Goal: Task Accomplishment & Management: Complete application form

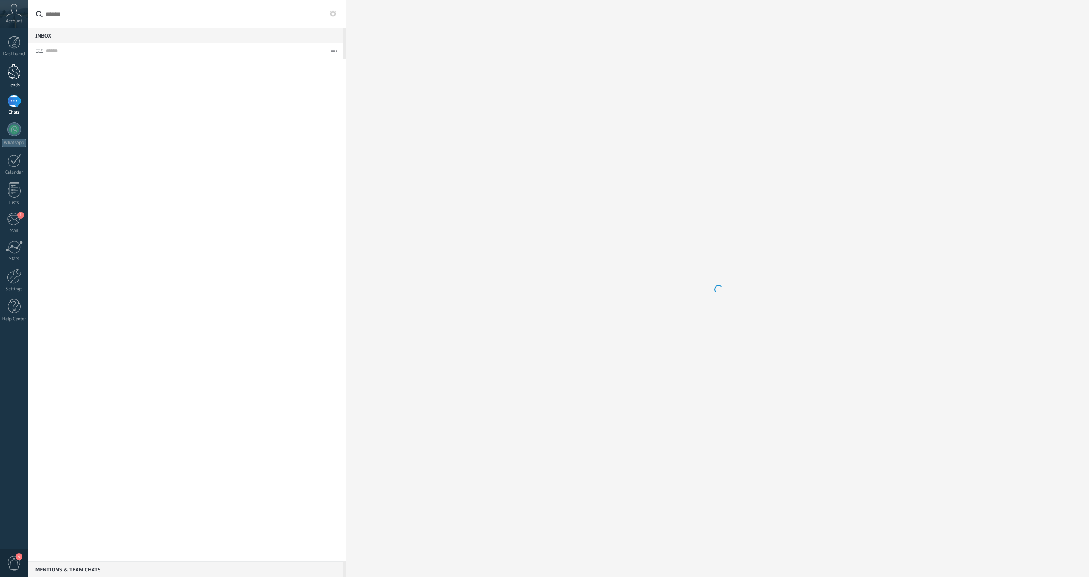
click at [11, 77] on div at bounding box center [14, 72] width 13 height 16
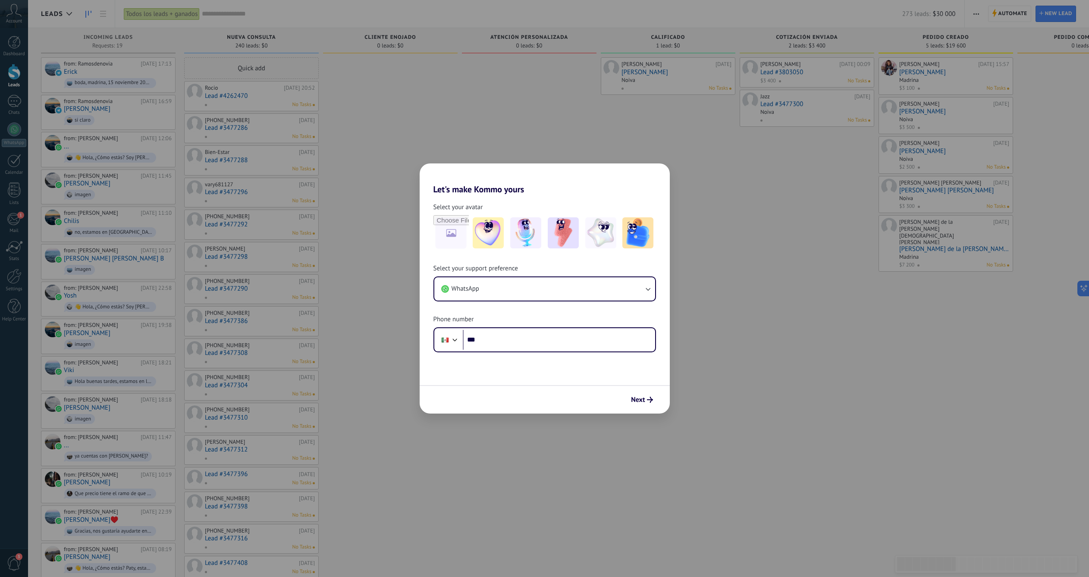
click at [716, 324] on div "Let's make Kommo yours Select your avatar Select your support preference WhatsA…" at bounding box center [544, 288] width 1089 height 577
click at [550, 54] on div "Let's make Kommo yours Select your avatar Select your support preference WhatsA…" at bounding box center [544, 288] width 1089 height 577
click at [424, 115] on div "Let's make Kommo yours Select your avatar Select your support preference WhatsA…" at bounding box center [544, 288] width 1089 height 577
click at [363, 238] on div "Let's make Kommo yours Select your avatar Select your support preference WhatsA…" at bounding box center [544, 288] width 1089 height 577
drag, startPoint x: 16, startPoint y: 114, endPoint x: 17, endPoint y: 106, distance: 8.3
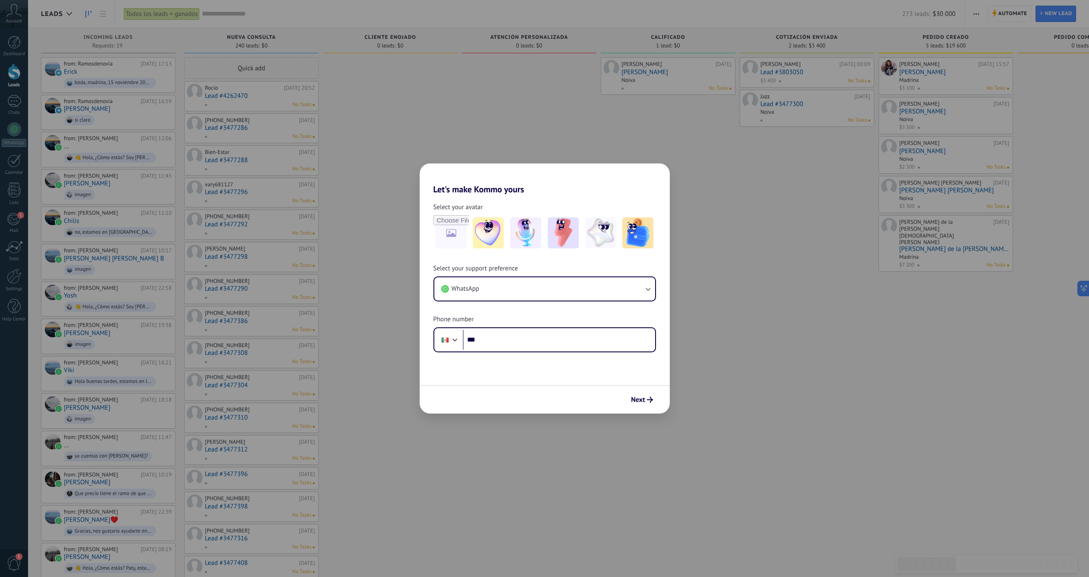
click at [16, 114] on div "Let's make Kommo yours Select your avatar Select your support preference WhatsA…" at bounding box center [544, 288] width 1089 height 577
click at [17, 106] on div "Let's make Kommo yours Select your avatar Select your support preference WhatsA…" at bounding box center [544, 288] width 1089 height 577
click at [641, 399] on span "Next" at bounding box center [638, 400] width 14 height 6
click at [553, 354] on form "Select your avatar Select your support preference WhatsApp Phone number Phone *…" at bounding box center [545, 304] width 250 height 219
click at [554, 347] on input "***" at bounding box center [559, 340] width 192 height 20
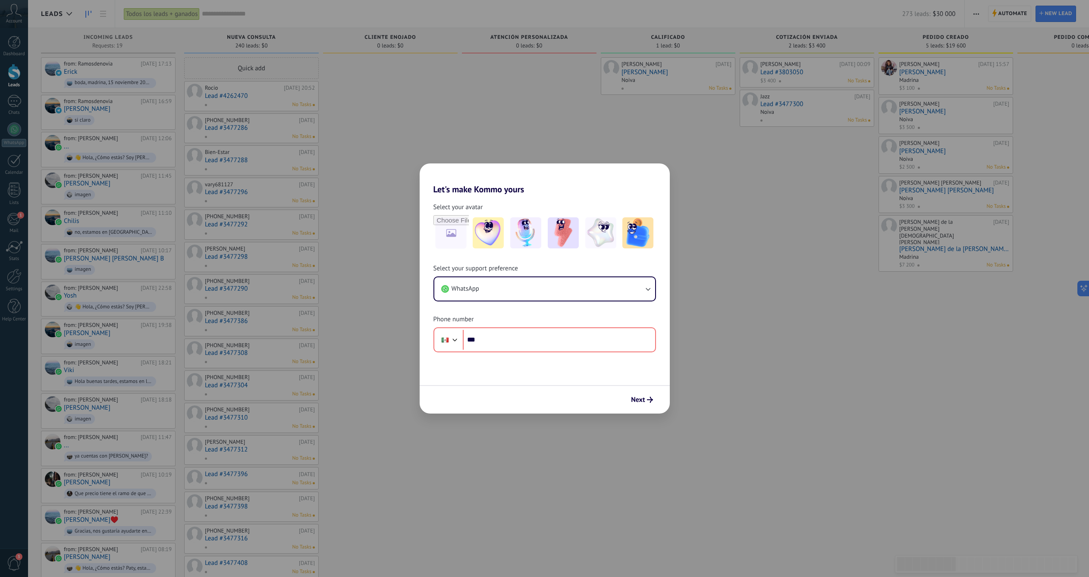
click at [404, 228] on div "Let's make Kommo yours Select your avatar Select your support preference WhatsA…" at bounding box center [544, 288] width 1089 height 577
click at [361, 182] on div "Let's make Kommo yours Select your avatar Select your support preference WhatsA…" at bounding box center [544, 288] width 1089 height 577
click at [763, 113] on div "Let's make Kommo yours Select your avatar Select your support preference WhatsA…" at bounding box center [544, 288] width 1089 height 577
click at [707, 181] on div "Let's make Kommo yours Select your avatar Select your support preference WhatsA…" at bounding box center [544, 288] width 1089 height 577
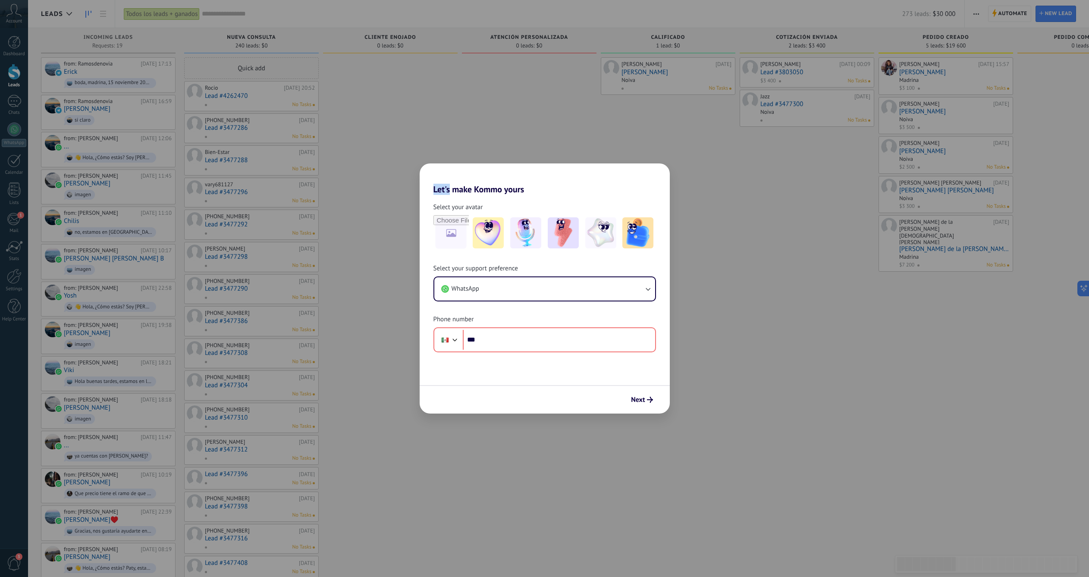
click at [722, 280] on div "Let's make Kommo yours Select your avatar Select your support preference WhatsA…" at bounding box center [544, 288] width 1089 height 577
click at [322, 283] on div "Let's make Kommo yours Select your avatar Select your support preference WhatsA…" at bounding box center [544, 288] width 1089 height 577
click at [10, 109] on div "Let's make Kommo yours Select your avatar Select your support preference WhatsA…" at bounding box center [544, 288] width 1089 height 577
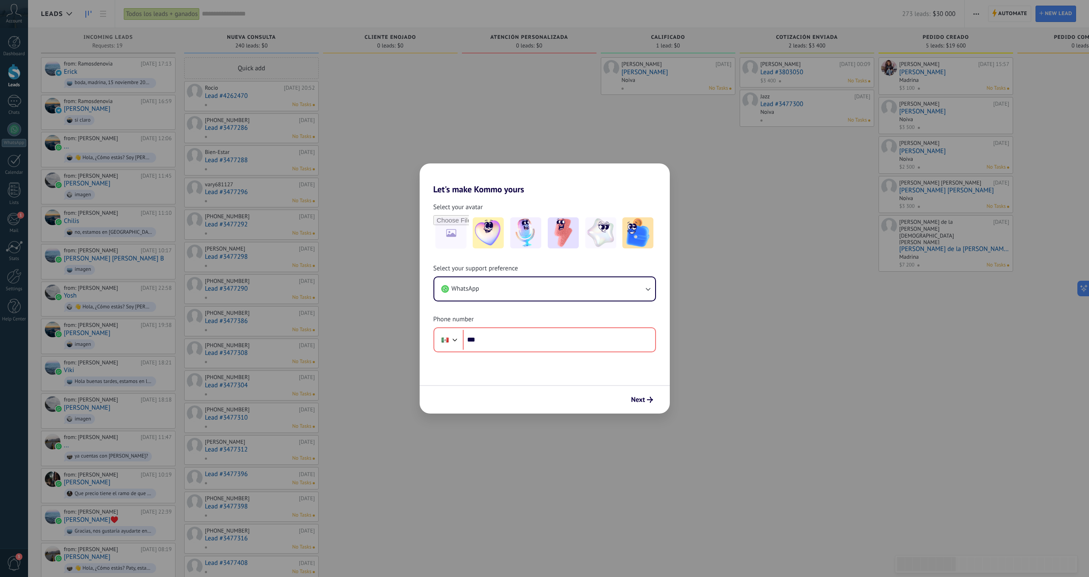
click at [497, 186] on h2 "Let's make Kommo yours" at bounding box center [545, 178] width 250 height 31
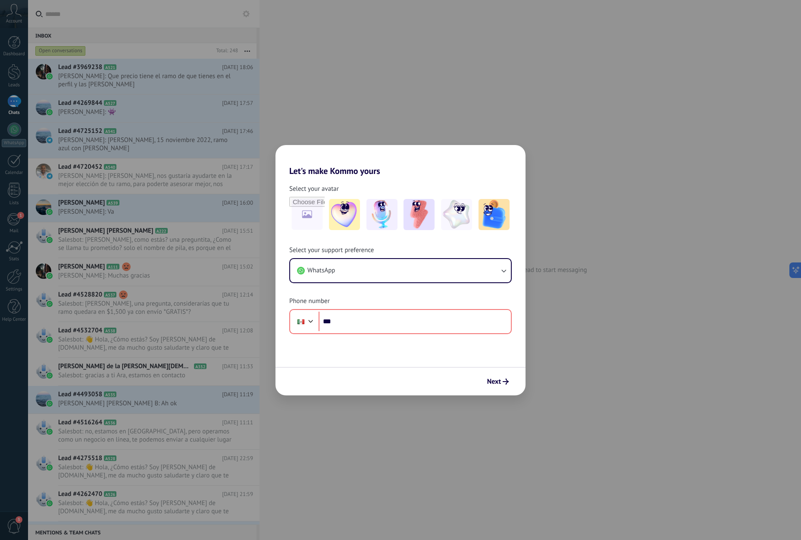
click at [468, 157] on h2 "Let's make Kommo yours" at bounding box center [401, 160] width 250 height 31
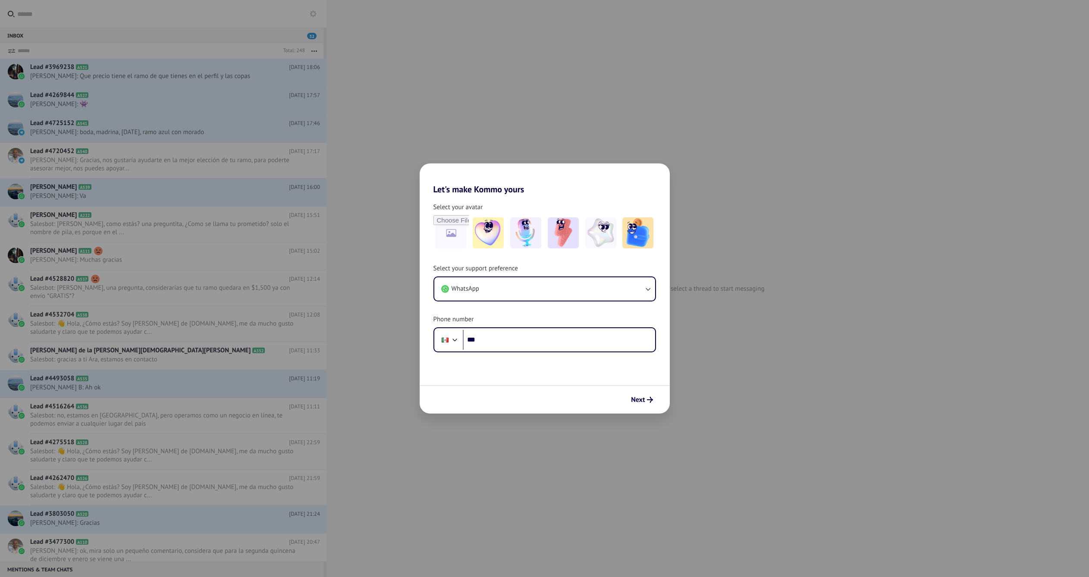
click at [707, 315] on div "Let's make Kommo yours Select your avatar Select your support preference WhatsA…" at bounding box center [544, 288] width 1089 height 577
click at [579, 109] on div "Let's make Kommo yours Select your avatar Select your support preference WhatsA…" at bounding box center [544, 288] width 1089 height 577
click at [654, 405] on button "Next" at bounding box center [641, 400] width 29 height 15
click at [648, 401] on icon "submit" at bounding box center [650, 400] width 6 height 6
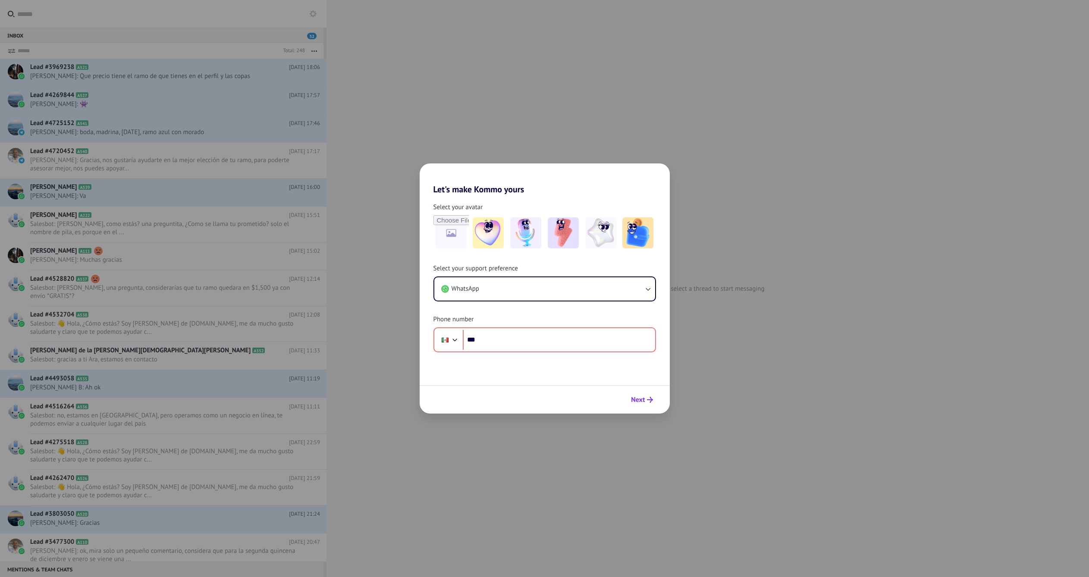
click at [648, 401] on icon "submit" at bounding box center [650, 400] width 6 height 6
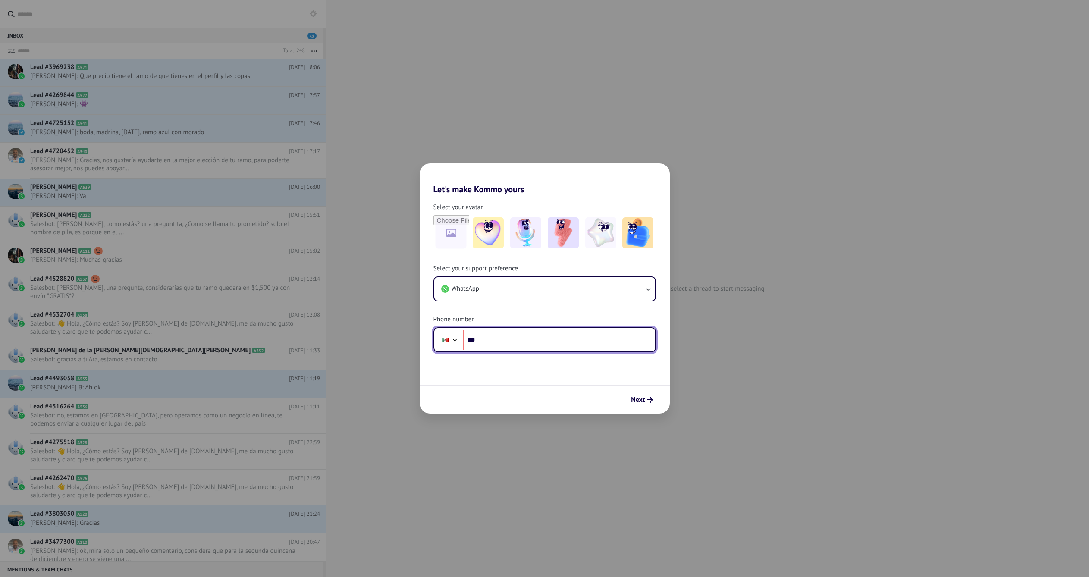
click at [531, 336] on input "***" at bounding box center [559, 340] width 192 height 20
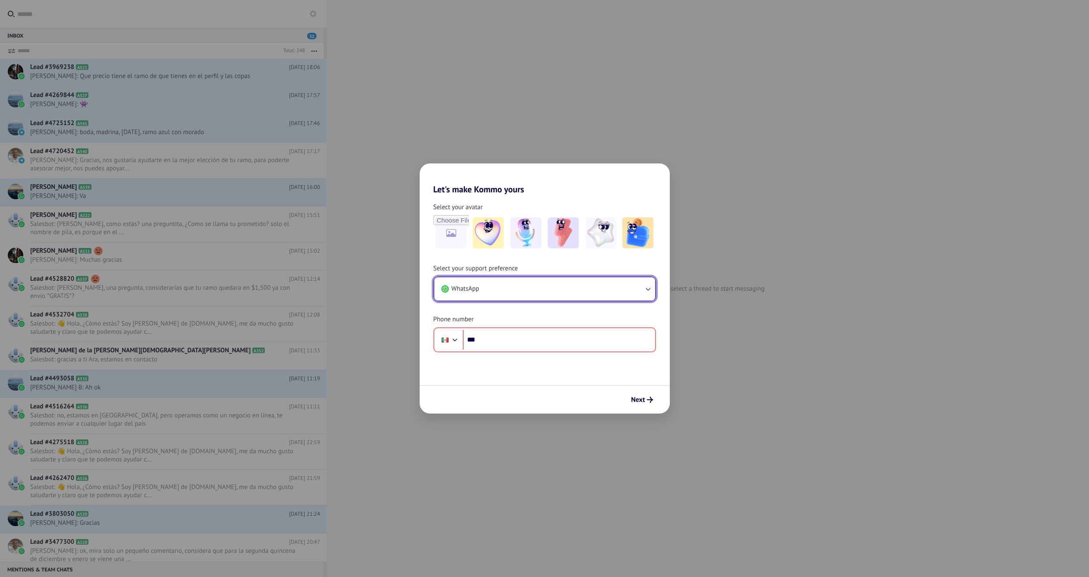
click at [548, 299] on button "WhatsApp" at bounding box center [544, 288] width 221 height 23
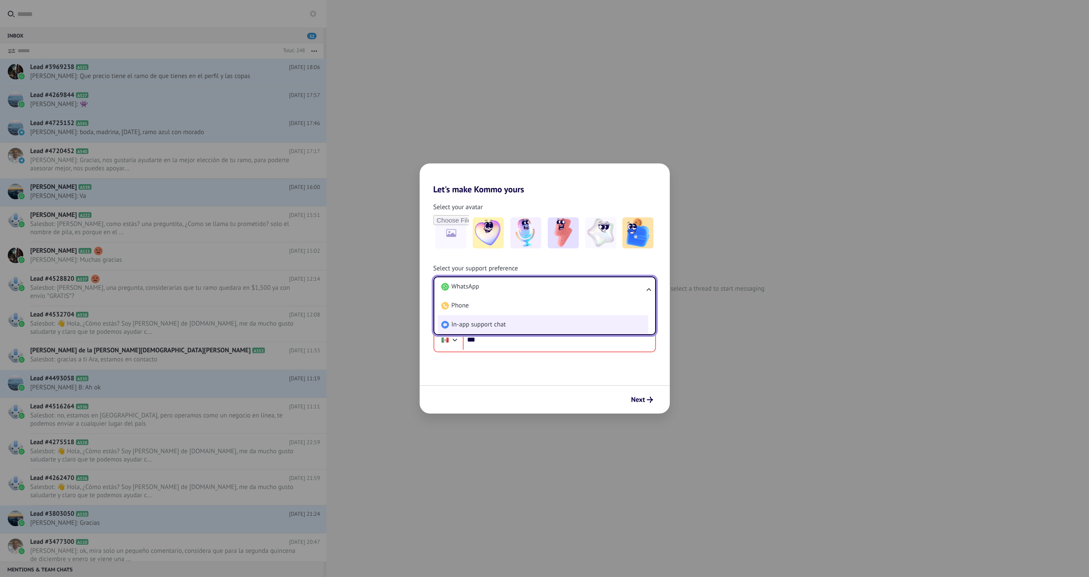
click at [549, 320] on li "In-app support chat" at bounding box center [543, 324] width 210 height 19
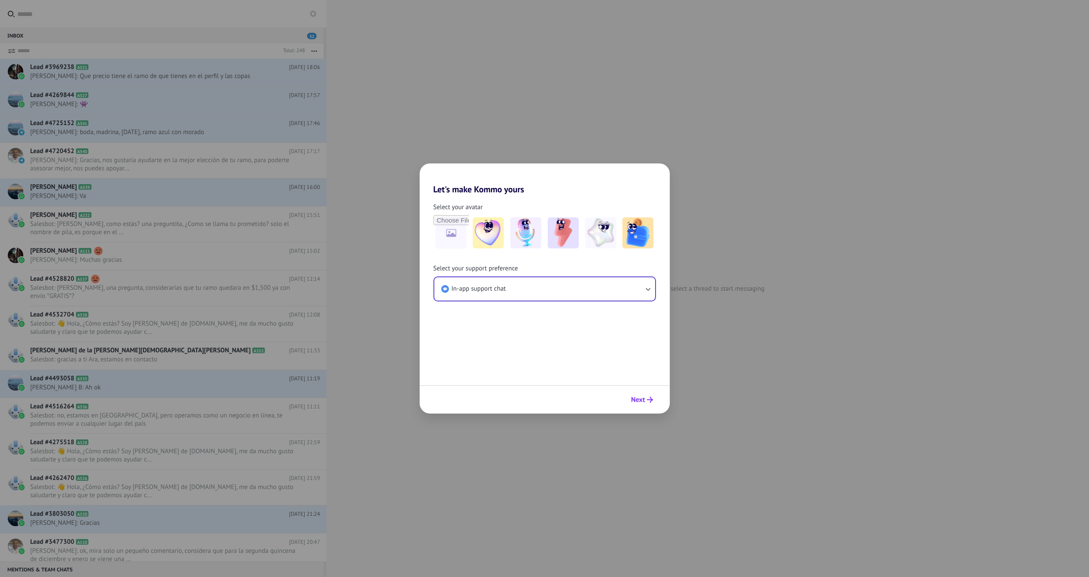
click at [648, 399] on icon "submit" at bounding box center [650, 400] width 6 height 6
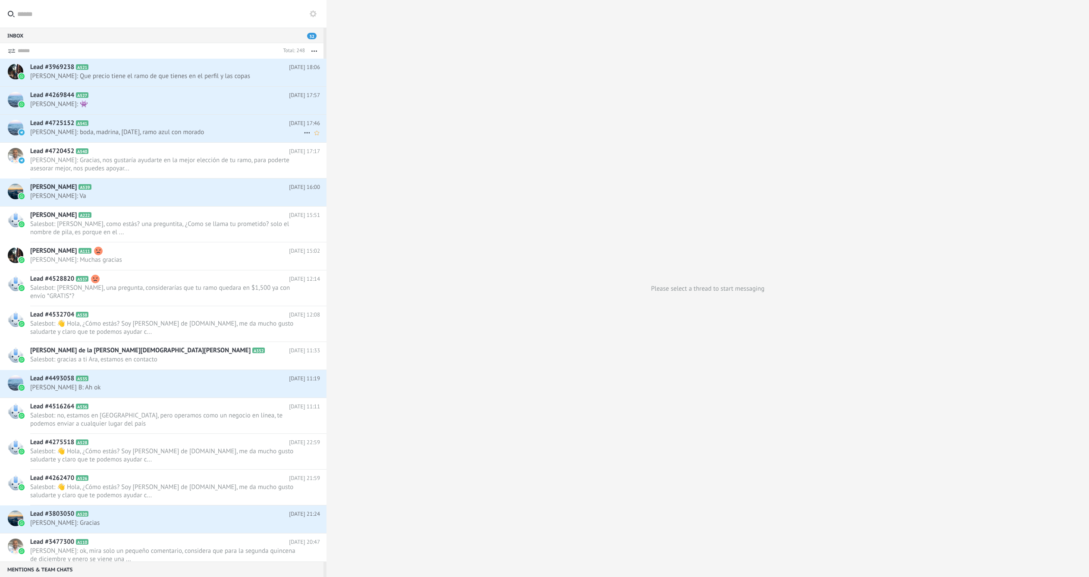
click at [151, 137] on div "Lead #4725152 A541 [DATE] 17:46 [PERSON_NAME]: boda, madrina, [DATE], ramo azul…" at bounding box center [178, 128] width 296 height 27
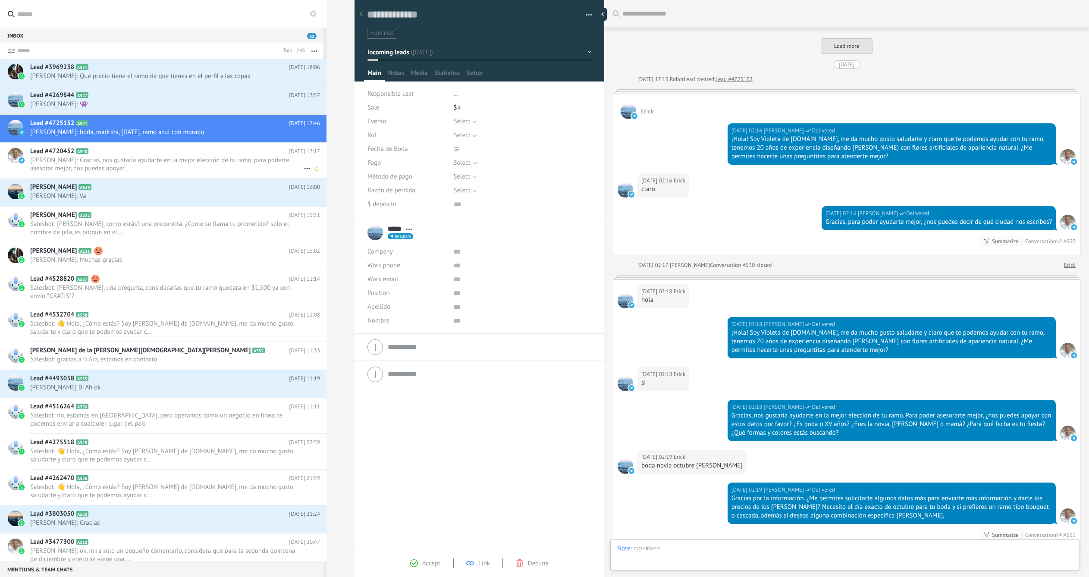
scroll to position [1338, 0]
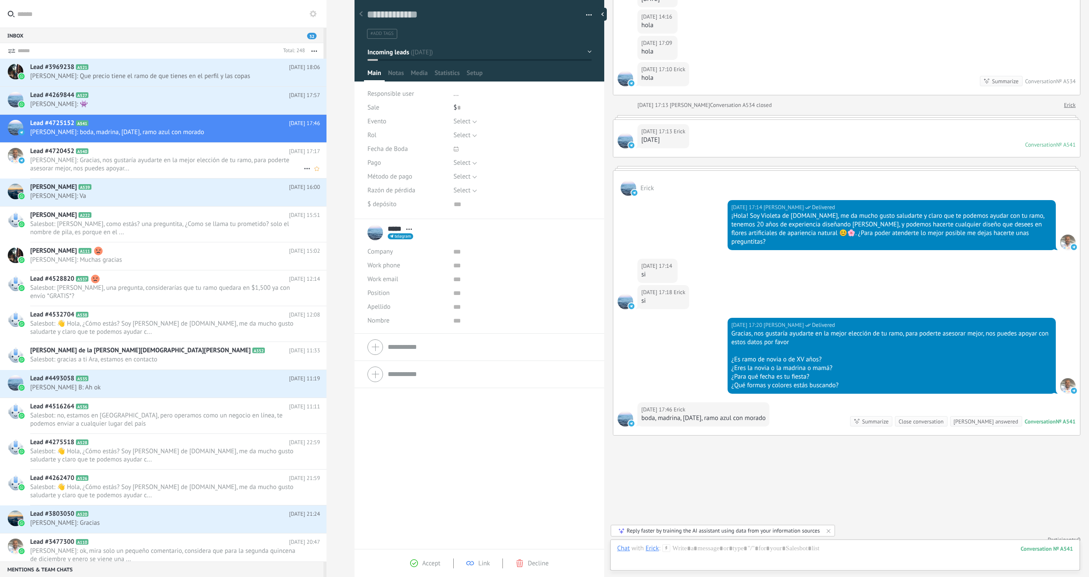
click at [152, 154] on h2 "Lead #4720452 A540" at bounding box center [159, 151] width 259 height 9
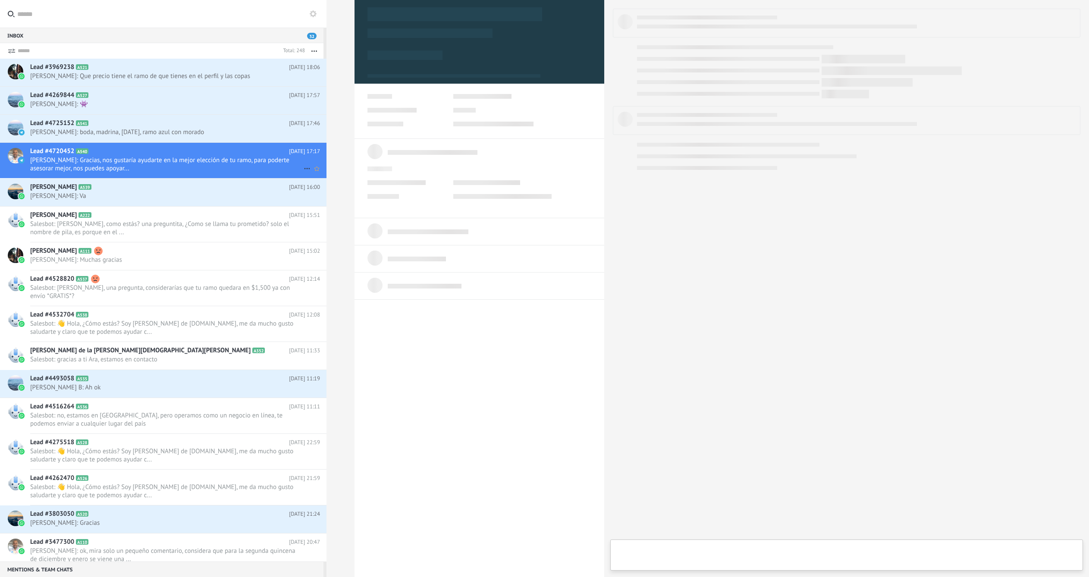
type textarea "**********"
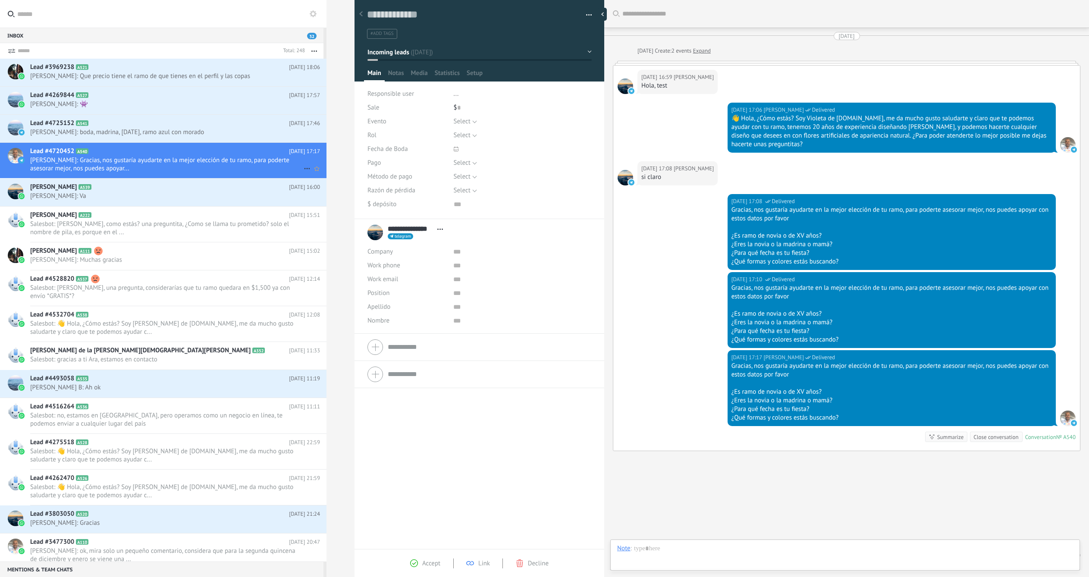
scroll to position [24, 0]
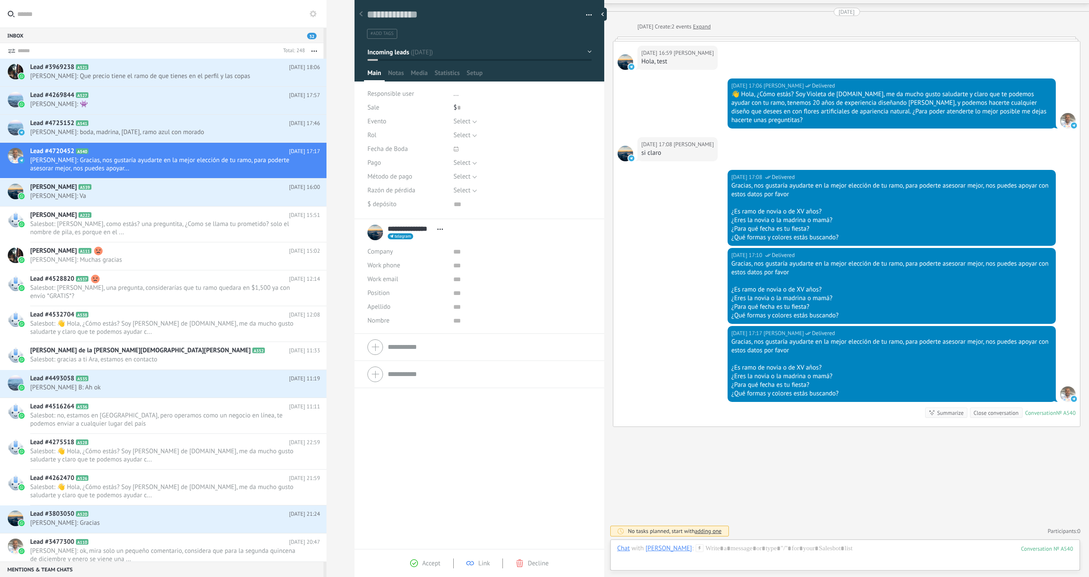
click at [691, 272] on div "[DATE] 17:10 [PERSON_NAME] Delivered Gracias, nos gustaría ayudarte en la mejor…" at bounding box center [846, 287] width 467 height 78
click at [470, 179] on button "Select" at bounding box center [465, 177] width 23 height 14
drag, startPoint x: 679, startPoint y: 208, endPoint x: 612, endPoint y: 187, distance: 70.4
click at [672, 206] on div "[DATE] 17:08 [PERSON_NAME] Delivered Gracias, nos gustaría ayudarte en la mejor…" at bounding box center [846, 209] width 467 height 78
click at [471, 123] on button "Select" at bounding box center [465, 122] width 23 height 14
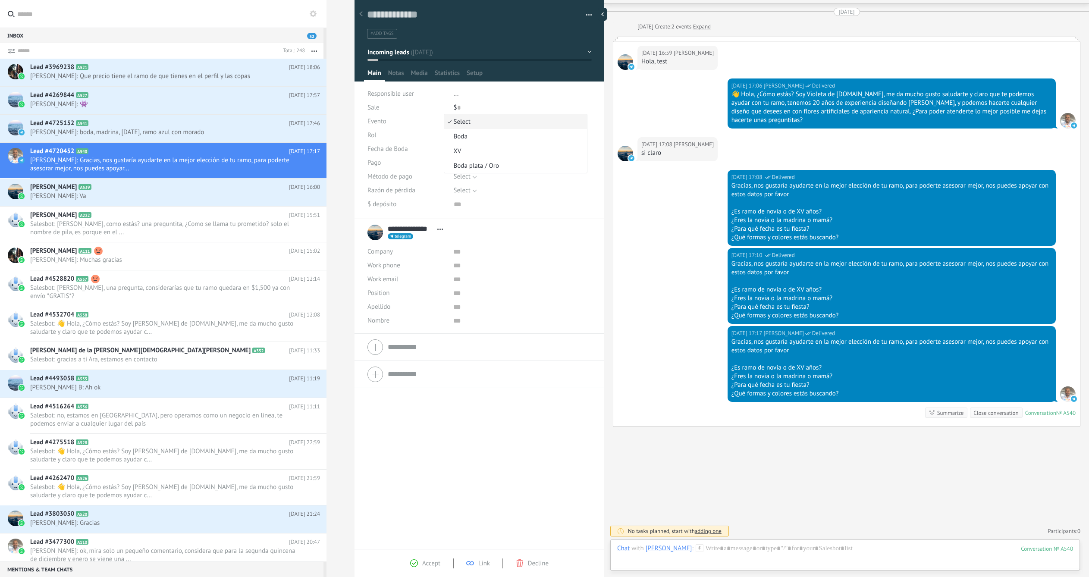
click at [716, 248] on div "[DATE] 17:10 [PERSON_NAME] Delivered Gracias, nos gustaría ayudarte en la mejor…" at bounding box center [846, 287] width 467 height 78
